Goal: Task Accomplishment & Management: Manage account settings

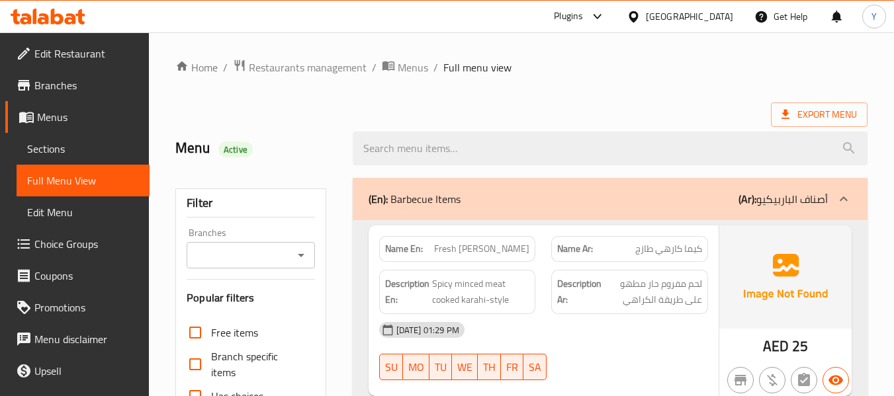
click at [708, 22] on div "United Arab Emirates" at bounding box center [689, 16] width 87 height 15
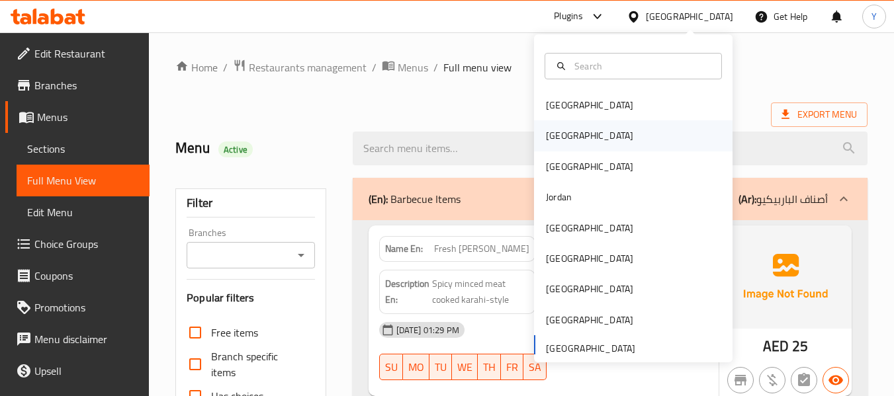
click at [607, 140] on div "[GEOGRAPHIC_DATA]" at bounding box center [633, 135] width 199 height 30
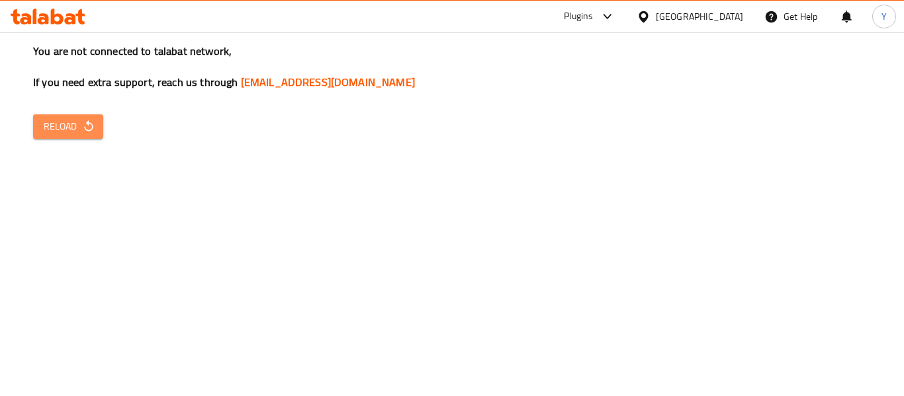
click at [67, 124] on span "Reload" at bounding box center [68, 126] width 49 height 17
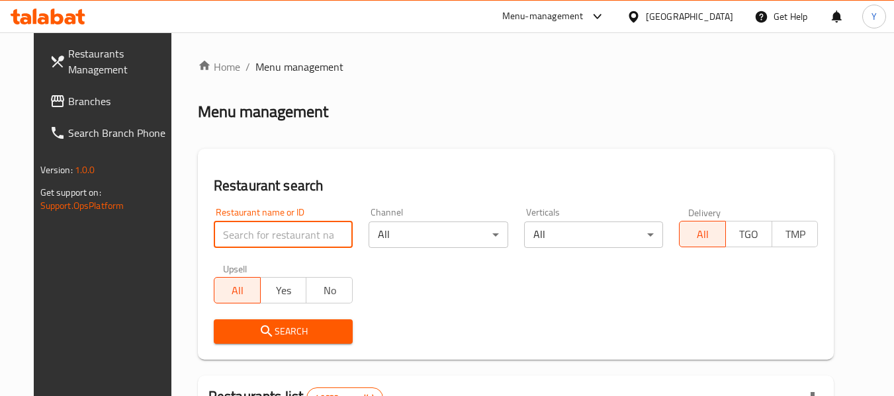
click at [329, 236] on input "search" at bounding box center [283, 235] width 139 height 26
paste input "ظاظا اكل بيتى طازة"
type input "ظاظا اكل بيتى طازة"
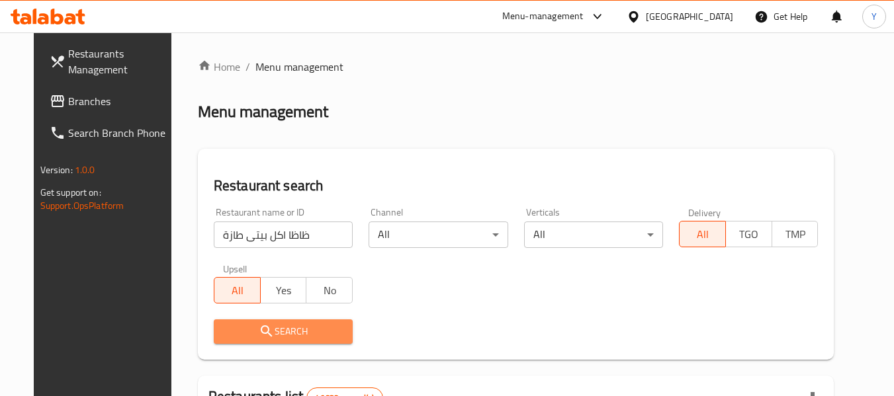
click at [259, 335] on icon "submit" at bounding box center [267, 332] width 16 height 16
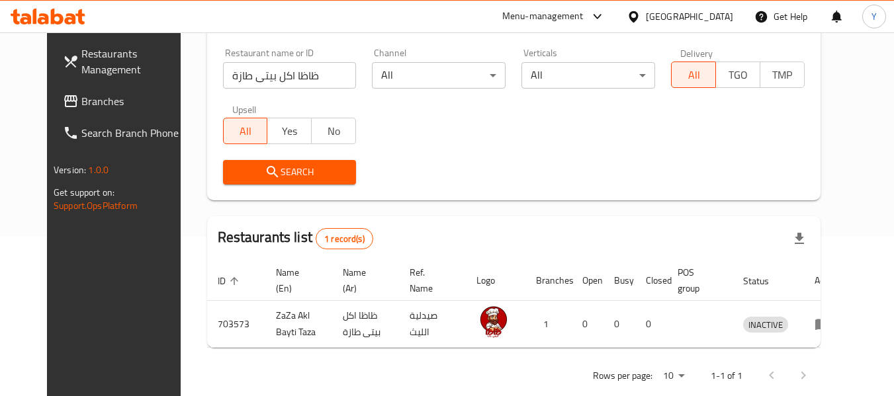
scroll to position [177, 0]
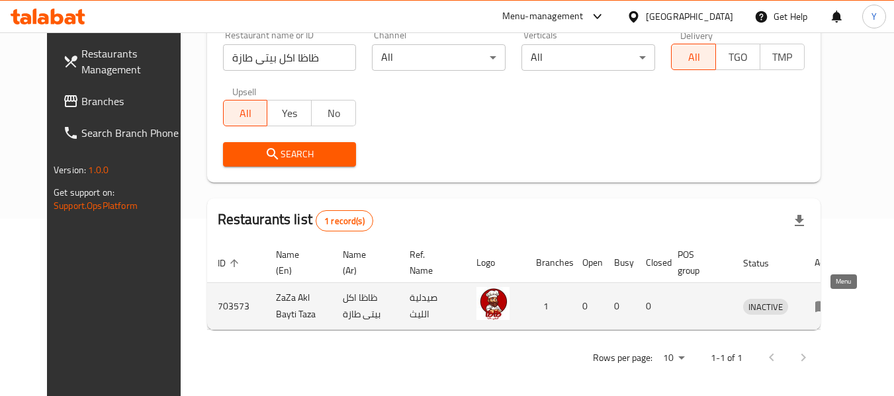
click at [828, 305] on icon "enhanced table" at bounding box center [825, 306] width 5 height 5
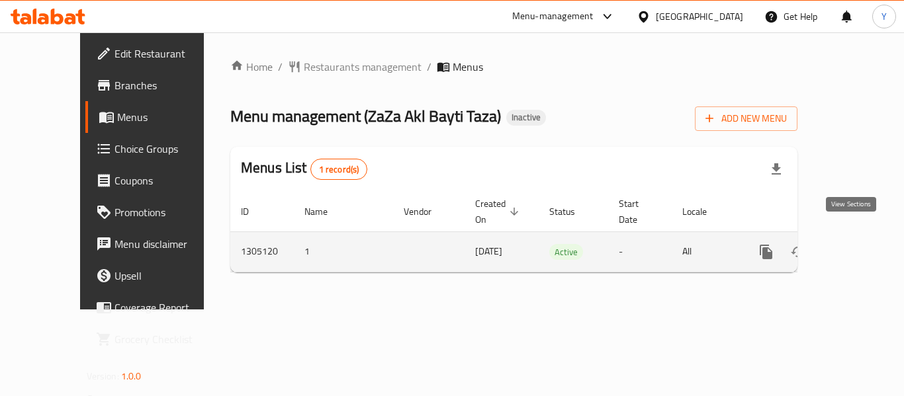
click at [856, 246] on icon "enhanced table" at bounding box center [862, 252] width 12 height 12
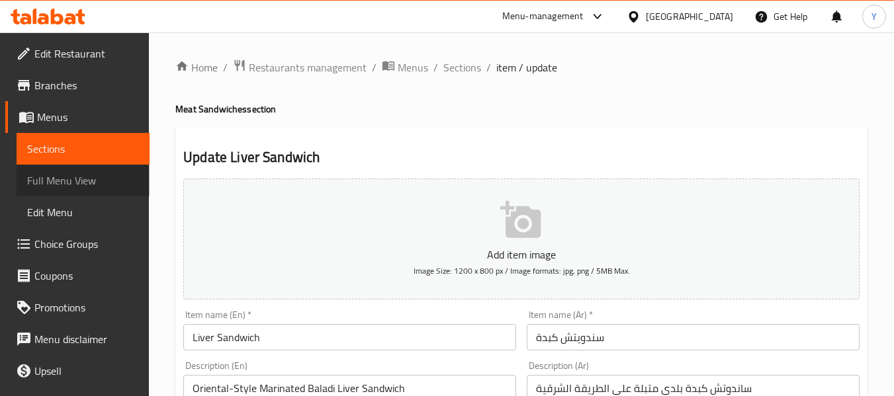
click at [118, 175] on span "Full Menu View" at bounding box center [83, 181] width 112 height 16
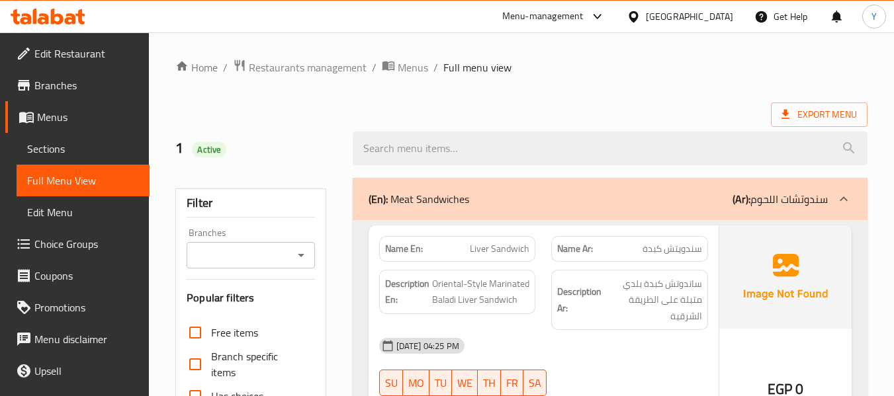
scroll to position [347, 0]
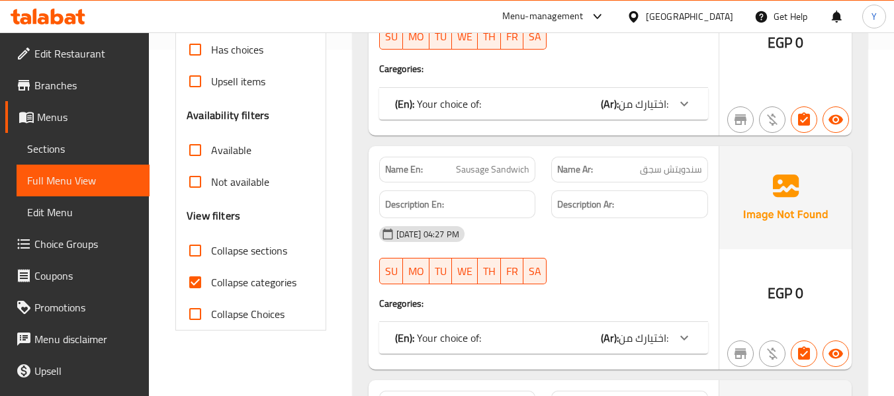
click at [203, 280] on input "Collapse categories" at bounding box center [195, 283] width 32 height 32
checkbox input "false"
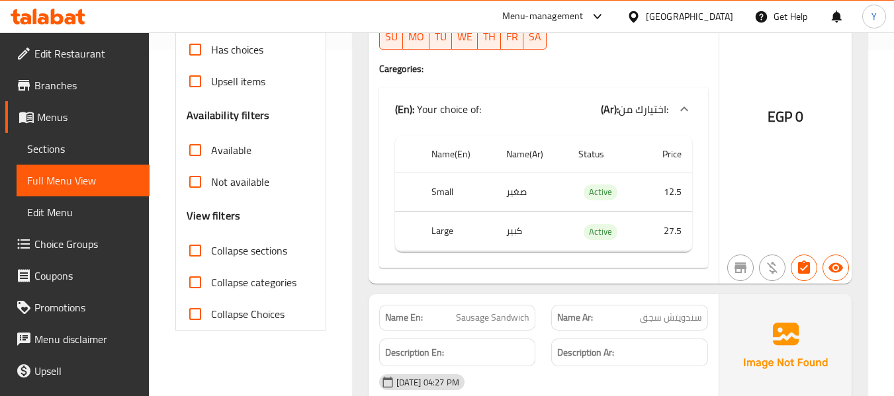
click at [396, 319] on strong "Name En:" at bounding box center [404, 318] width 38 height 14
copy strong "Name En:"
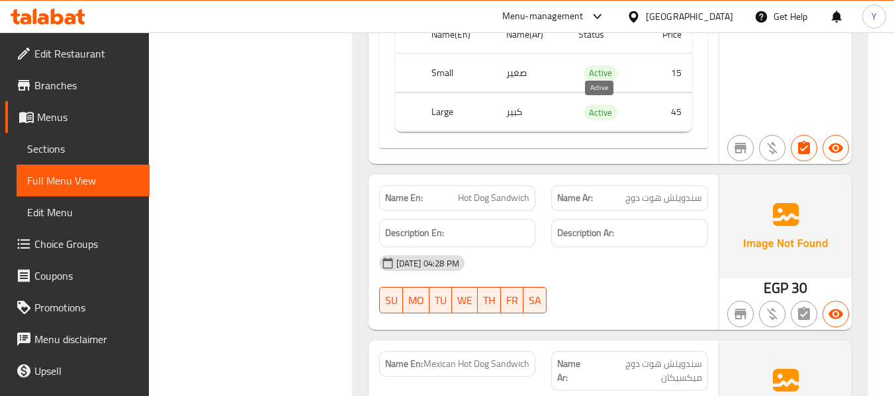
click at [596, 111] on span "Active" at bounding box center [601, 112] width 34 height 15
copy span "Active"
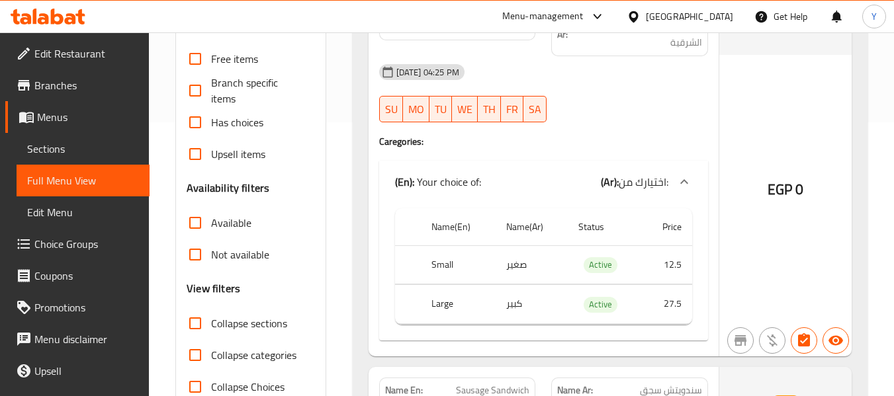
scroll to position [0, 0]
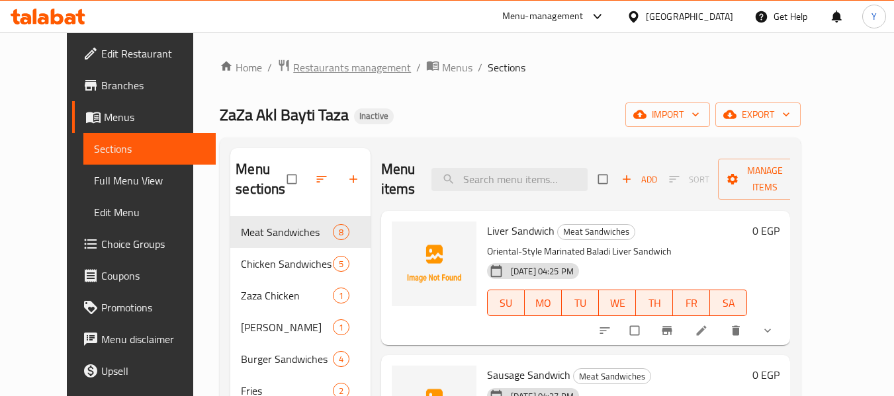
click at [293, 71] on span "Restaurants management" at bounding box center [352, 68] width 118 height 16
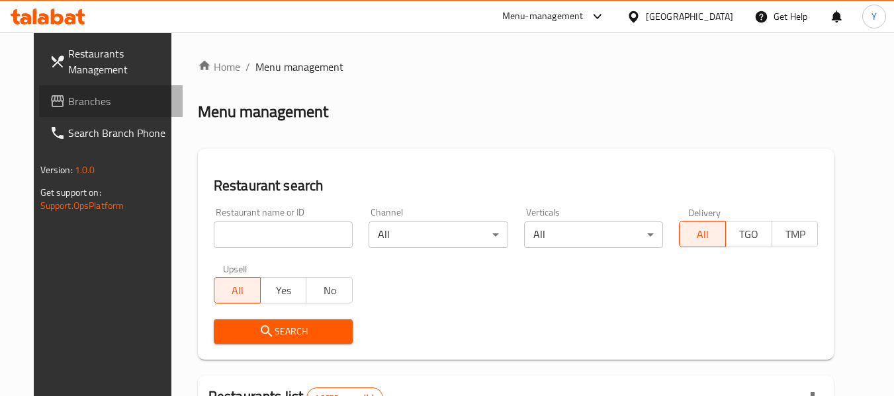
click at [68, 101] on span "Branches" at bounding box center [120, 101] width 105 height 16
